Goal: Transaction & Acquisition: Purchase product/service

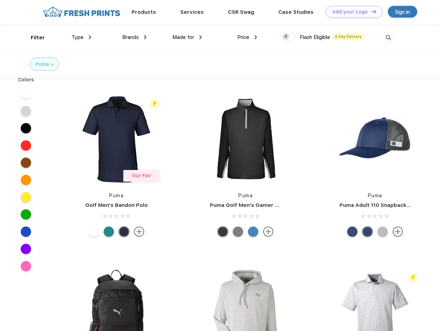
scroll to position [0, 0]
click at [351, 12] on link "Add your Logo Design Tool" at bounding box center [353, 12] width 57 height 12
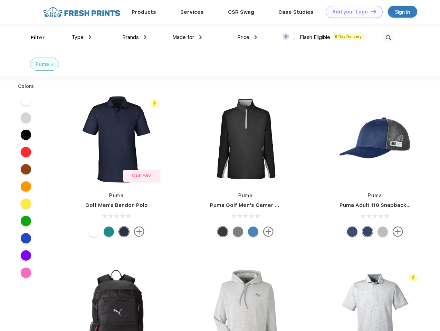
click at [0, 0] on div "Design Tool" at bounding box center [0, 0] width 0 height 0
click at [370, 11] on link "Add your Logo Design Tool" at bounding box center [353, 12] width 57 height 12
click at [33, 38] on div "Filter" at bounding box center [38, 38] width 14 height 8
click at [81, 37] on span "Type" at bounding box center [77, 37] width 12 height 6
click at [134, 37] on span "Brands" at bounding box center [130, 37] width 17 height 6
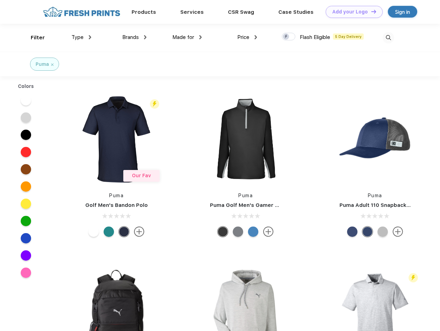
click at [187, 37] on span "Made for" at bounding box center [183, 37] width 22 height 6
click at [247, 37] on span "Price" at bounding box center [243, 37] width 12 height 6
click at [289, 37] on div at bounding box center [288, 37] width 13 height 8
click at [286, 37] on input "checkbox" at bounding box center [284, 34] width 4 height 4
click at [388, 38] on img at bounding box center [387, 37] width 11 height 11
